Goal: Task Accomplishment & Management: Manage account settings

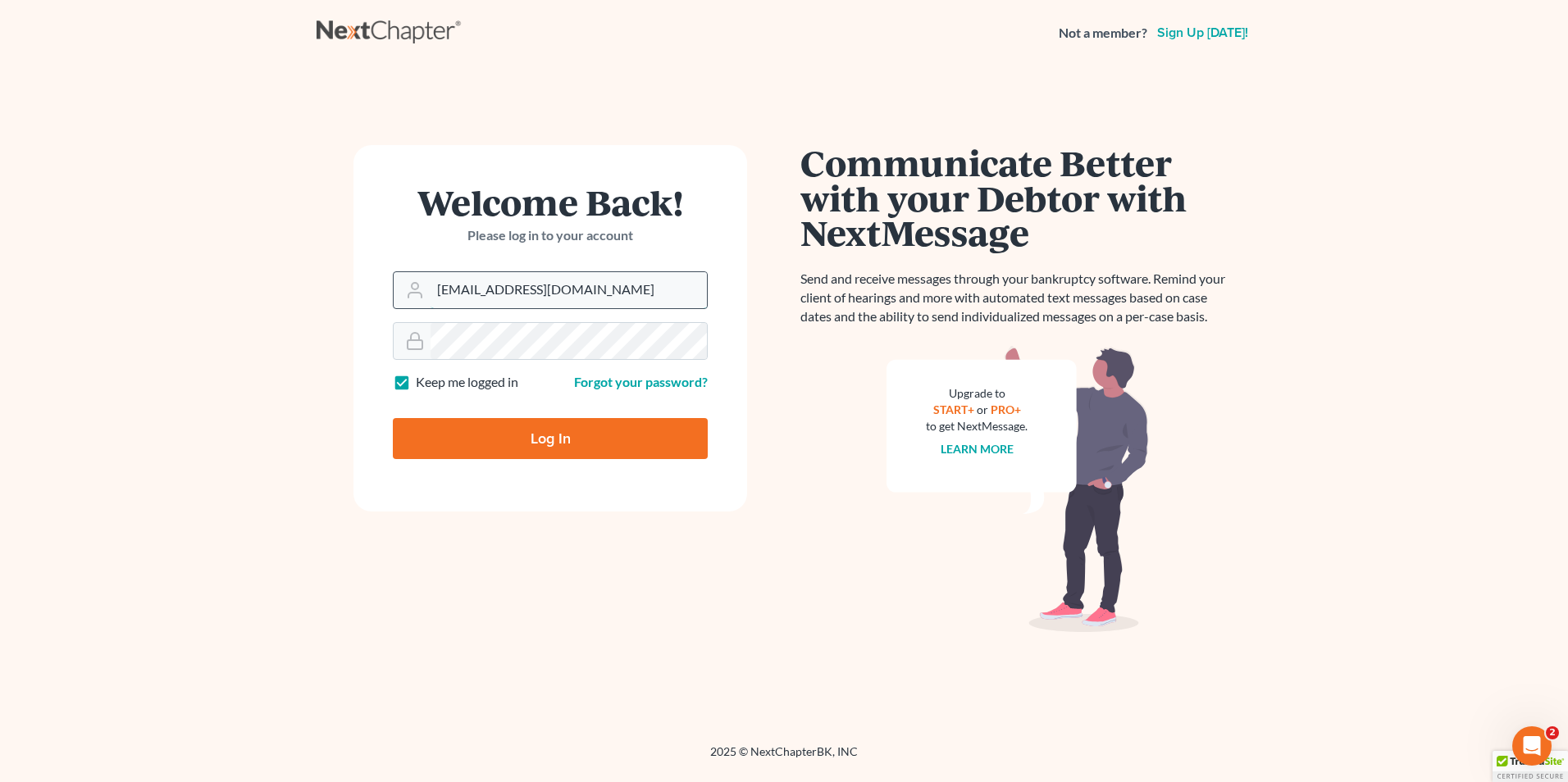
click at [601, 297] on input "Nick@shieldlaw.com" at bounding box center [569, 289] width 277 height 36
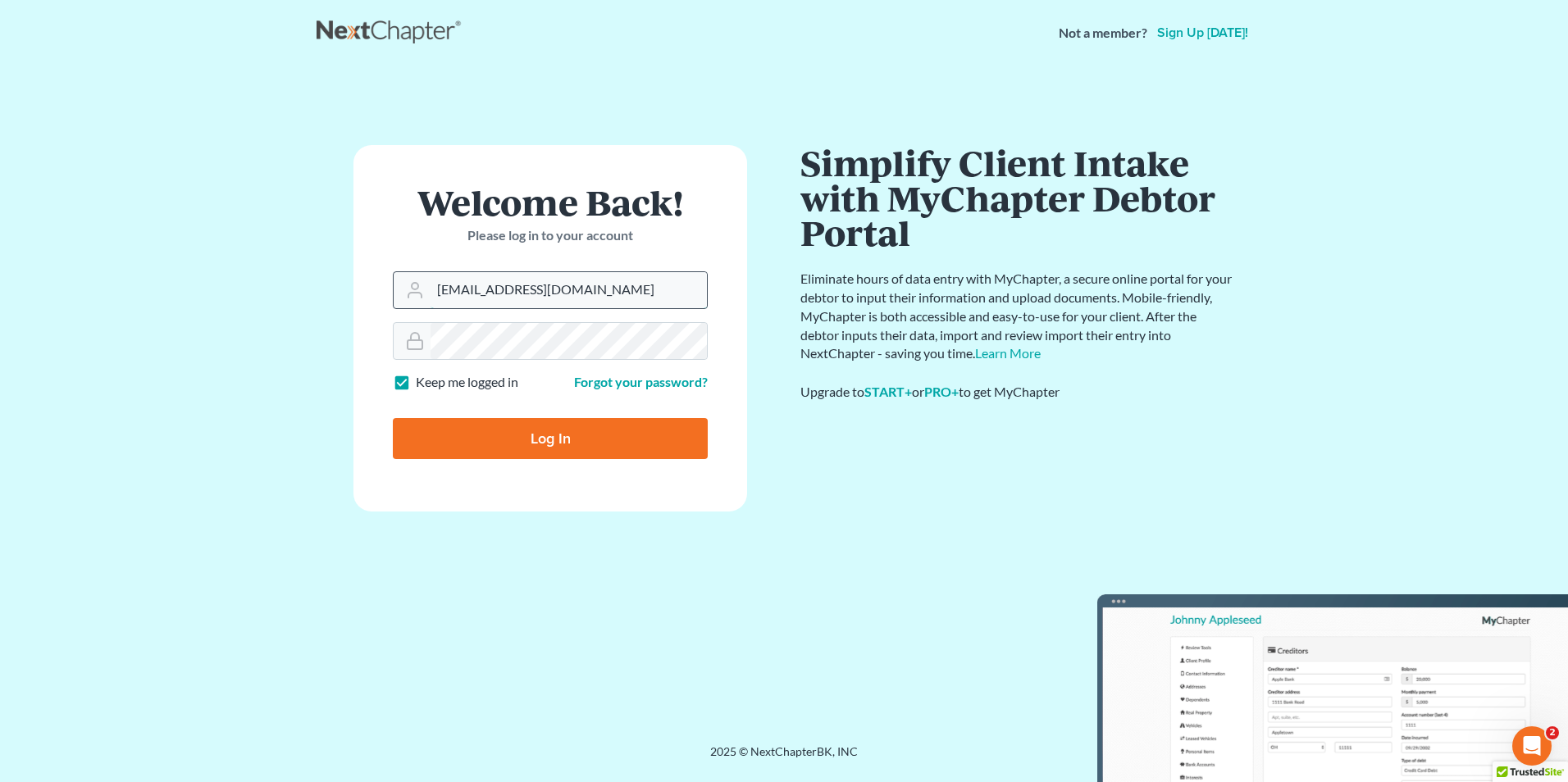
type input "Hunter@shieldlaw.com"
click at [518, 443] on input "Log In" at bounding box center [549, 439] width 315 height 41
type input "Thinking..."
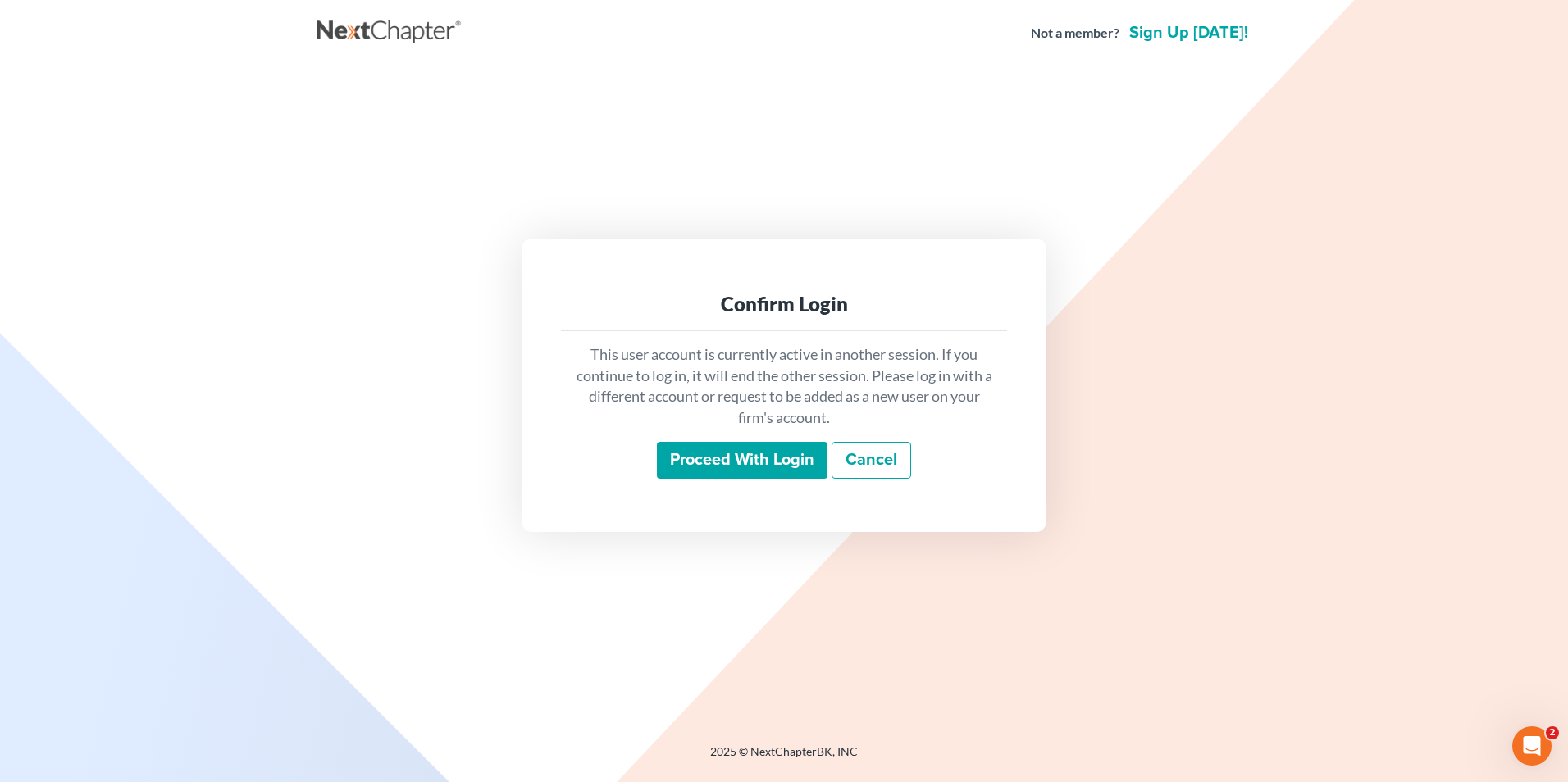
click at [757, 451] on input "Proceed with login" at bounding box center [742, 460] width 171 height 37
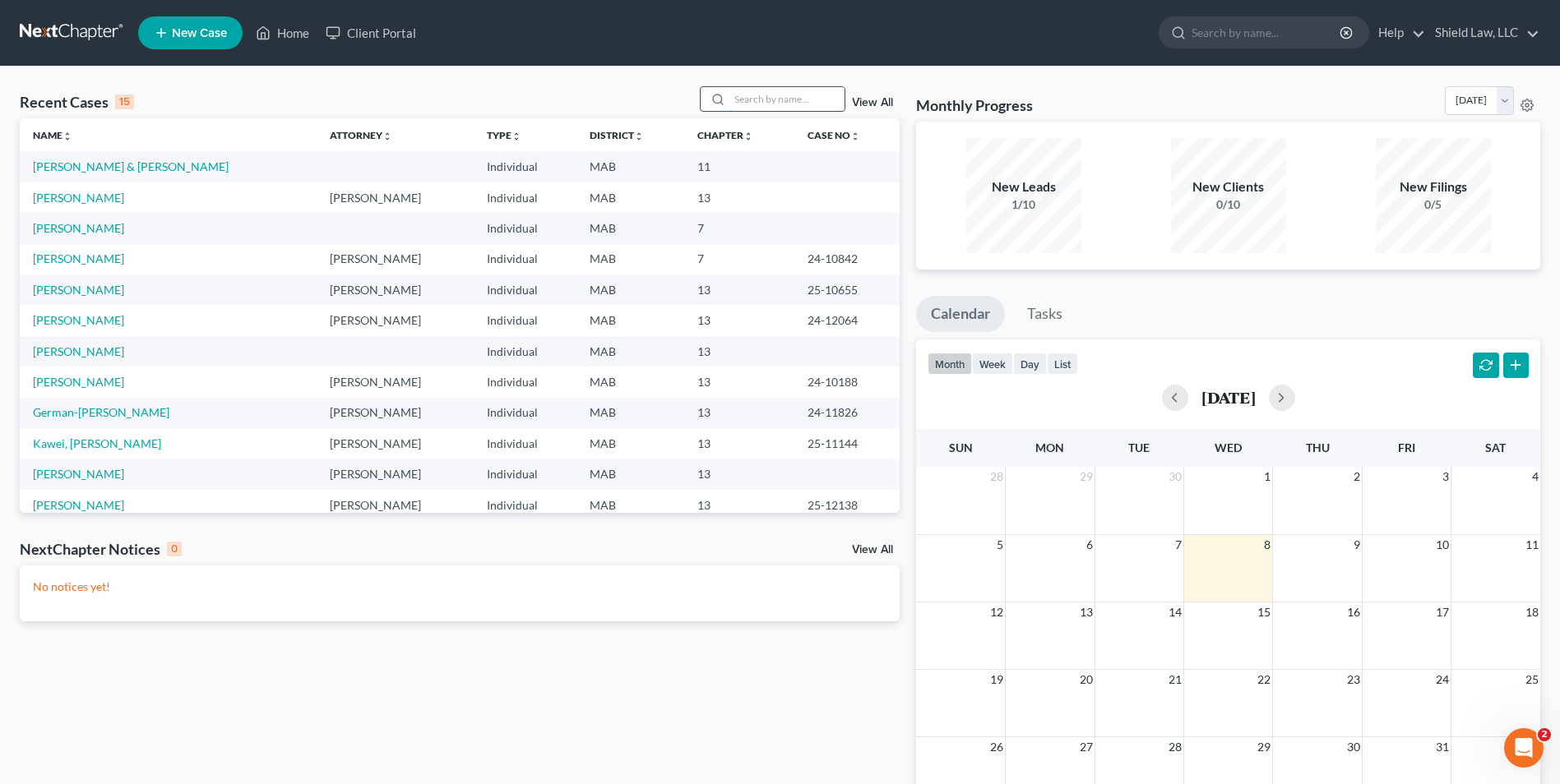
click at [794, 100] on input "search" at bounding box center [786, 99] width 115 height 24
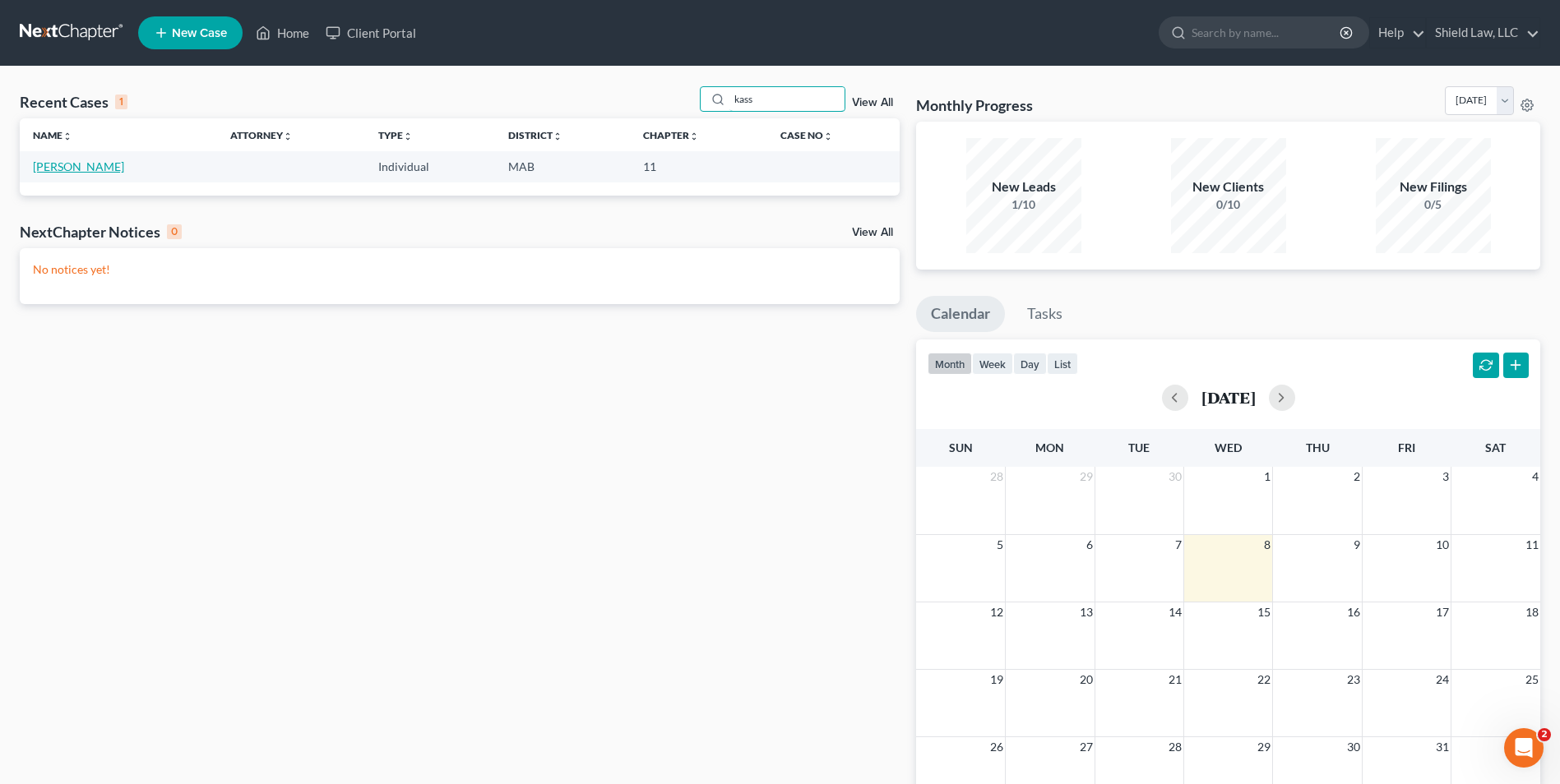
type input "kass"
click at [73, 165] on link "Kasse, Boubacar" at bounding box center [78, 166] width 92 height 14
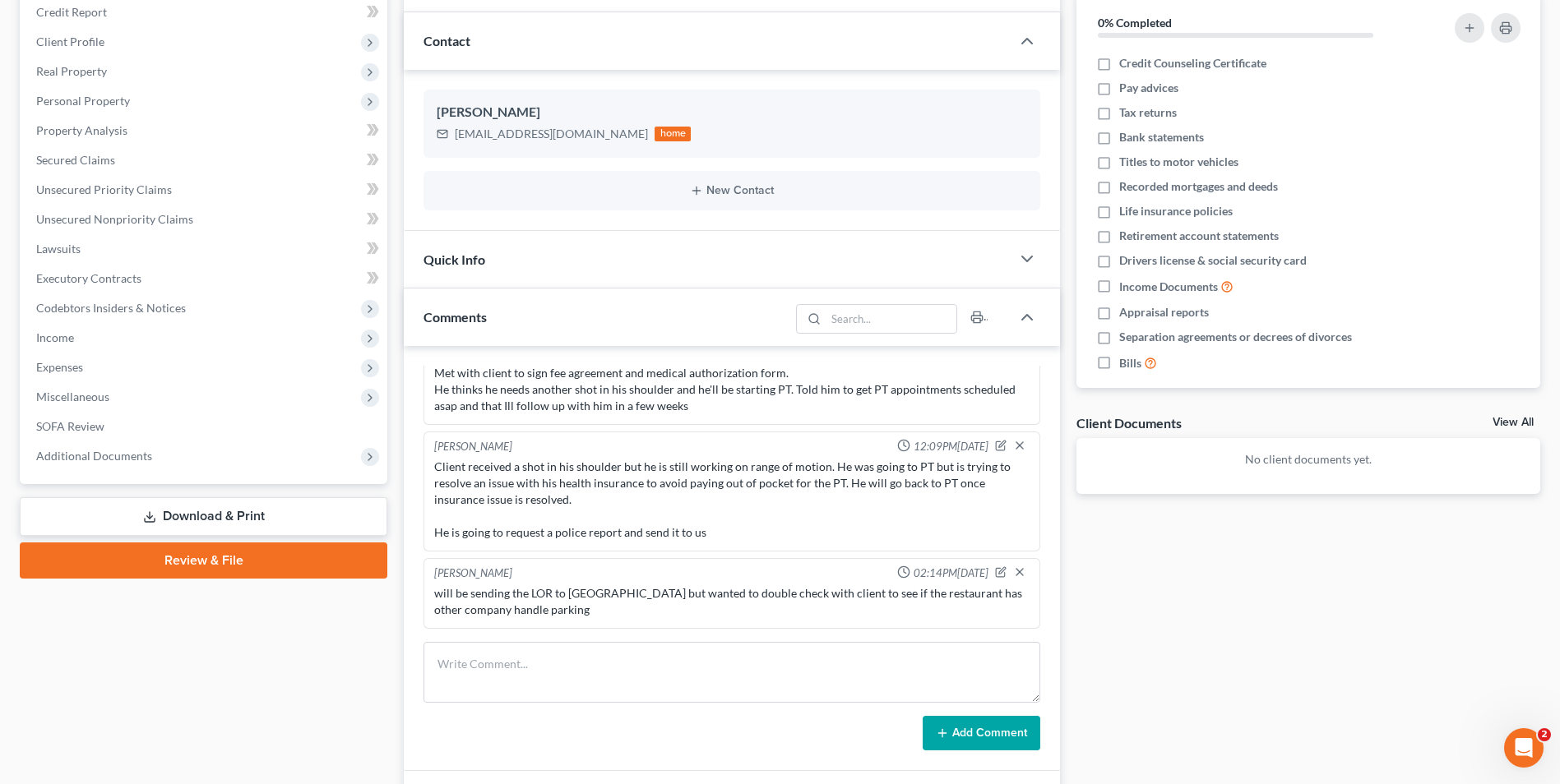
scroll to position [368, 0]
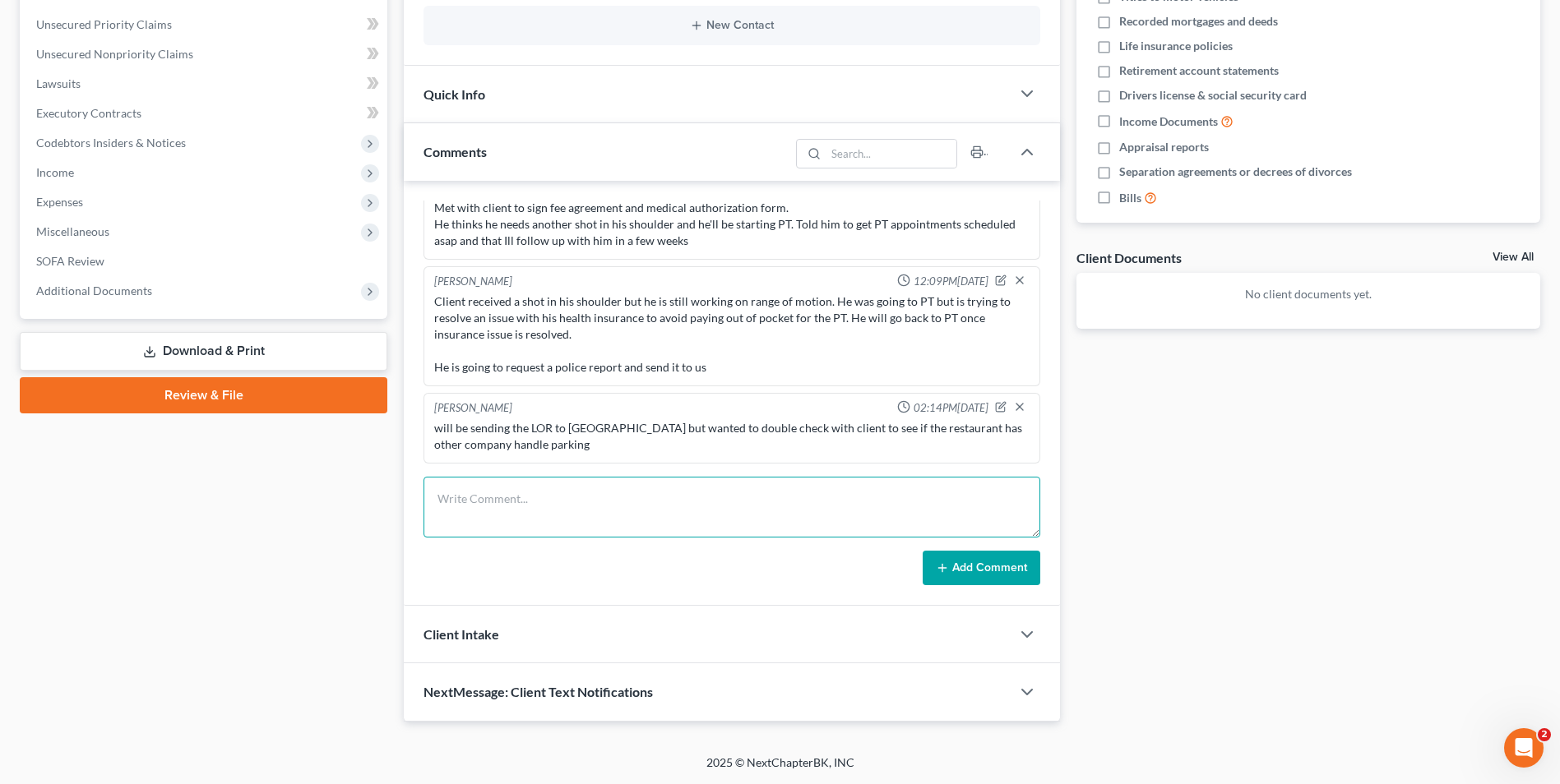
click at [564, 510] on textarea at bounding box center [731, 508] width 617 height 61
type textarea "Client said the company is cityvalet, its the company he works for"
click at [980, 575] on button "Add Comment" at bounding box center [982, 568] width 118 height 34
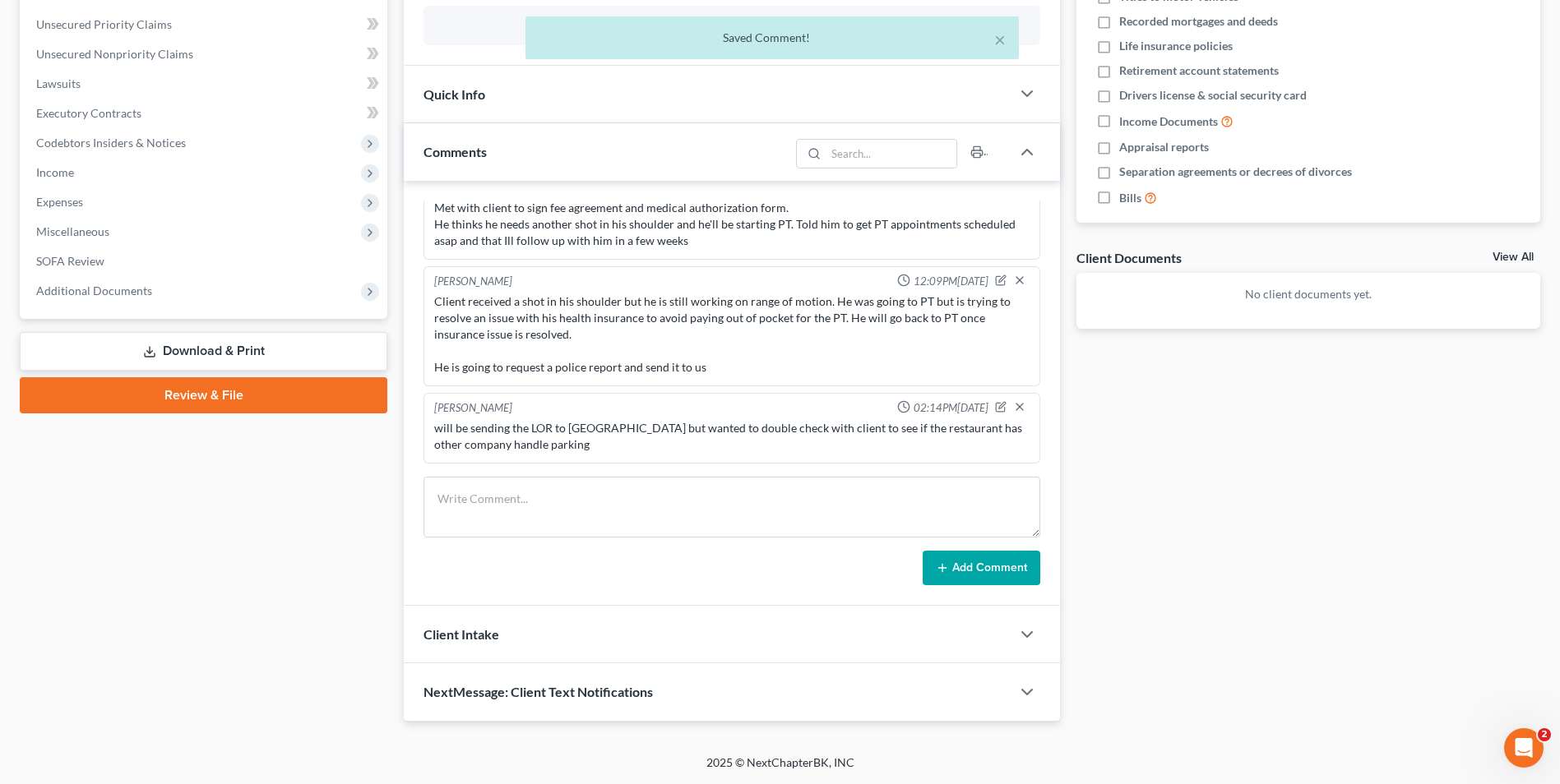
scroll to position [89, 0]
